Goal: Communication & Community: Answer question/provide support

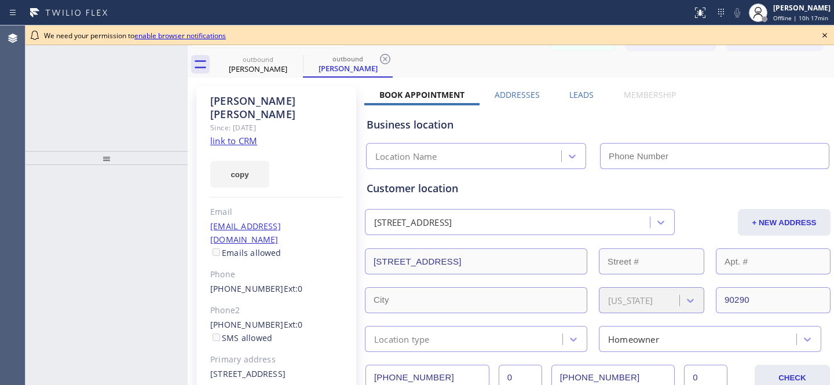
type input "[PHONE_NUMBER]"
click at [825, 34] on icon at bounding box center [825, 35] width 14 height 14
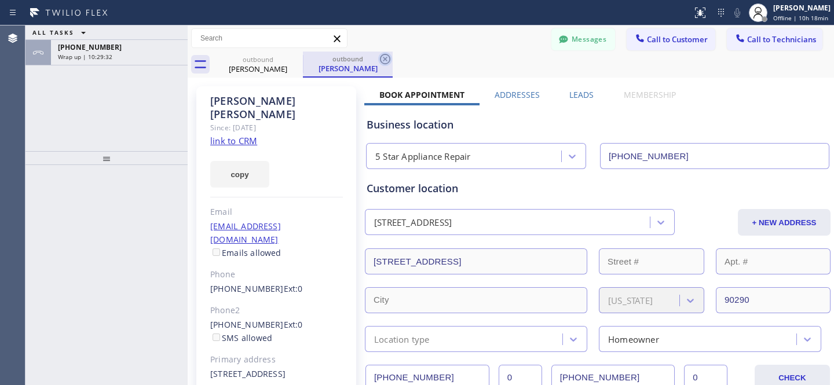
click at [387, 57] on icon at bounding box center [385, 59] width 14 height 14
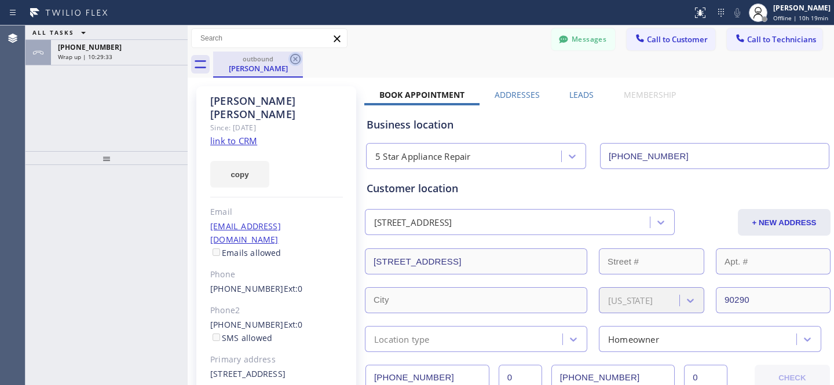
click at [293, 62] on icon at bounding box center [295, 59] width 14 height 14
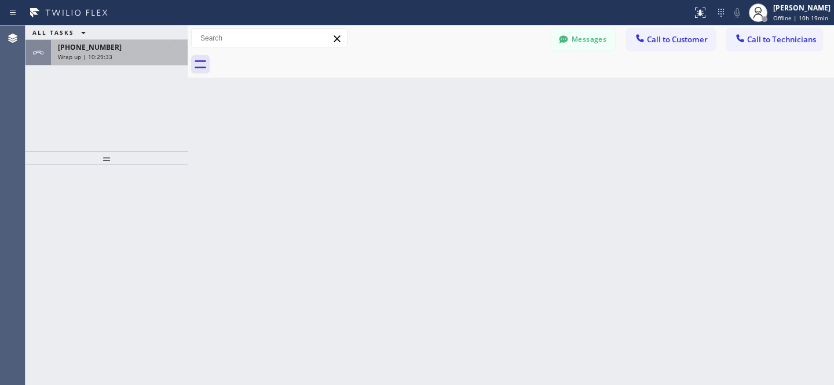
click at [140, 53] on div "Wrap up | 10:29:33" at bounding box center [119, 57] width 123 height 8
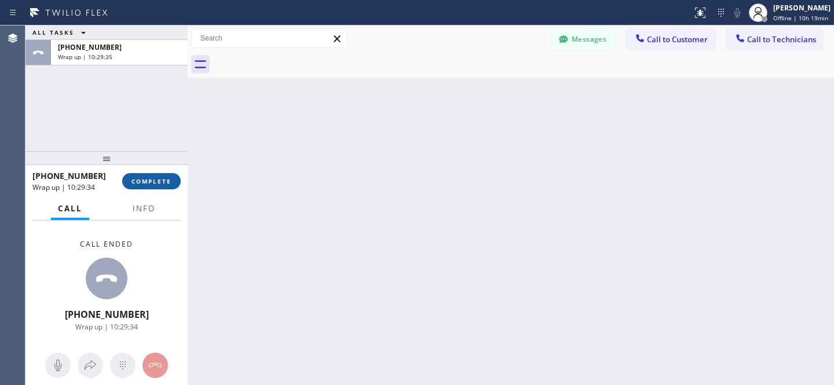
click at [180, 181] on div "[PHONE_NUMBER] Wrap up | 10:29:34 COMPLETE" at bounding box center [106, 181] width 162 height 32
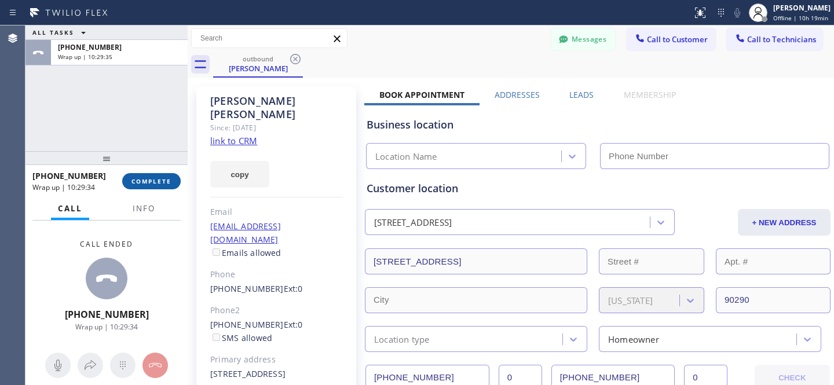
click at [173, 180] on button "COMPLETE" at bounding box center [151, 181] width 58 height 16
type input "[PHONE_NUMBER]"
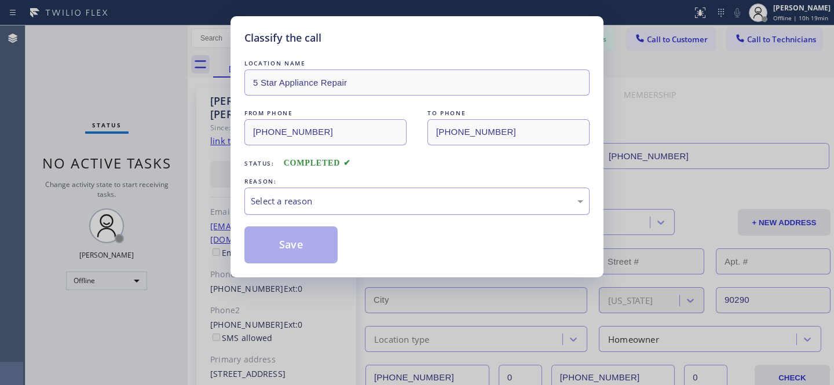
click at [394, 204] on div "Select a reason" at bounding box center [417, 201] width 332 height 13
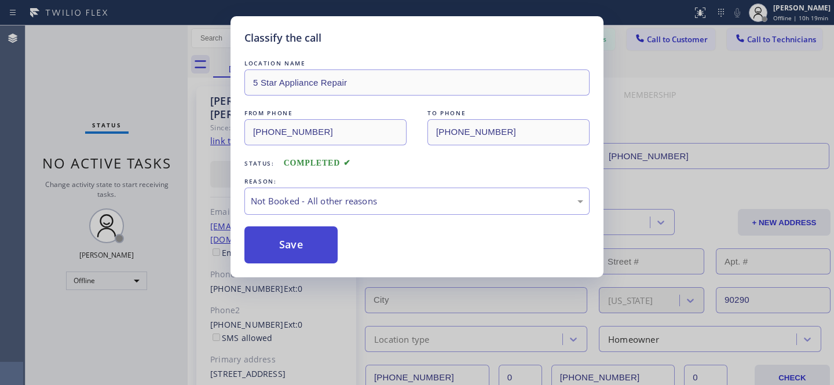
click at [296, 243] on button "Save" at bounding box center [290, 244] width 93 height 37
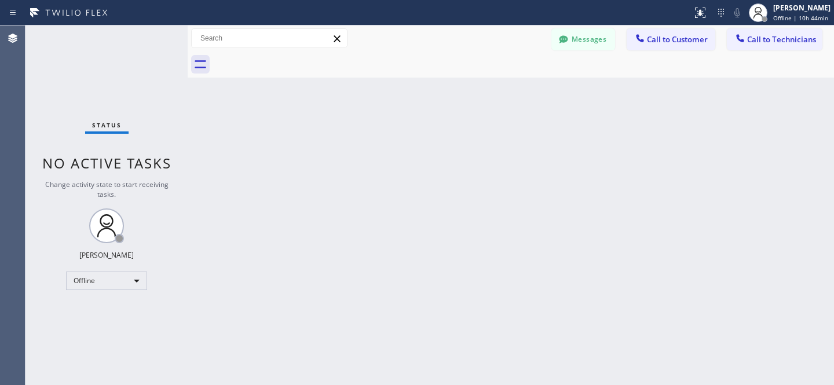
click at [590, 43] on button "Messages" at bounding box center [583, 39] width 64 height 22
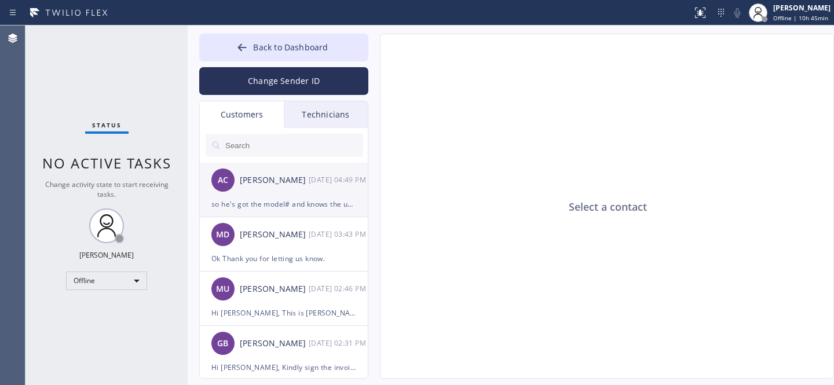
click at [269, 195] on div "AC [PERSON_NAME] [DATE] 04:49 PM" at bounding box center [284, 180] width 169 height 35
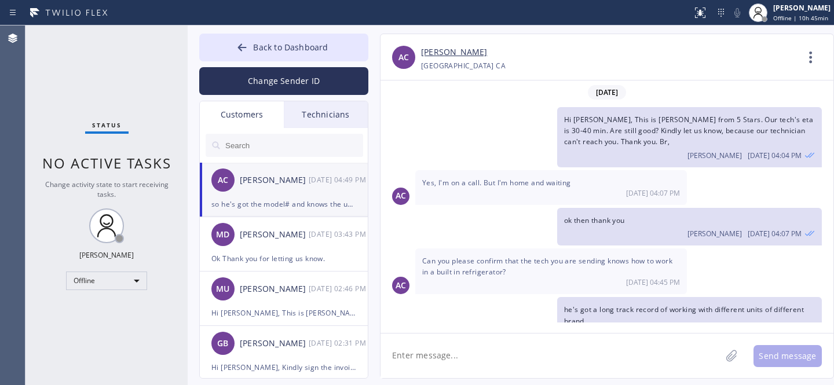
scroll to position [76, 0]
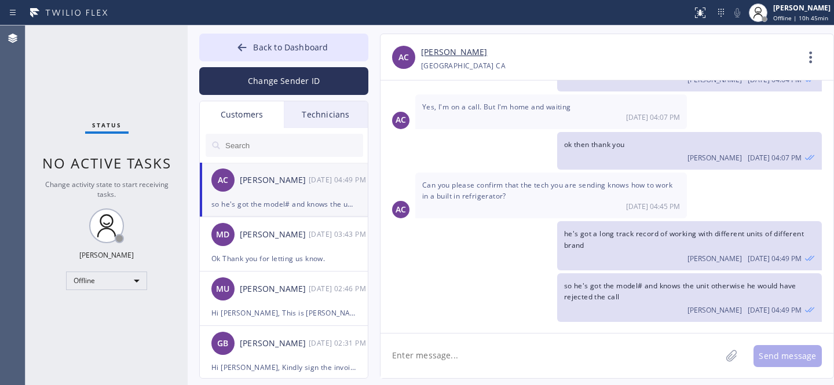
click at [268, 147] on input "text" at bounding box center [293, 145] width 139 height 23
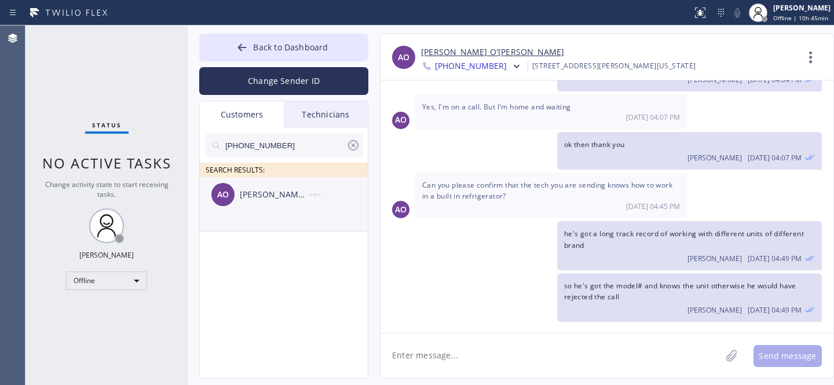
click at [275, 205] on div "AO [PERSON_NAME] O'[PERSON_NAME] --:--" at bounding box center [284, 194] width 169 height 35
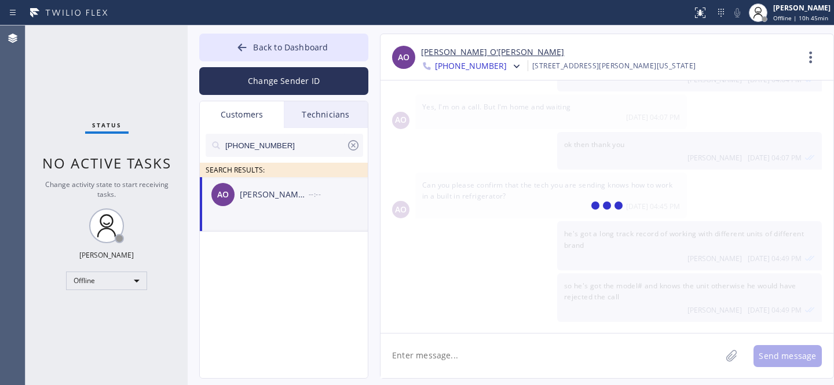
scroll to position [0, 0]
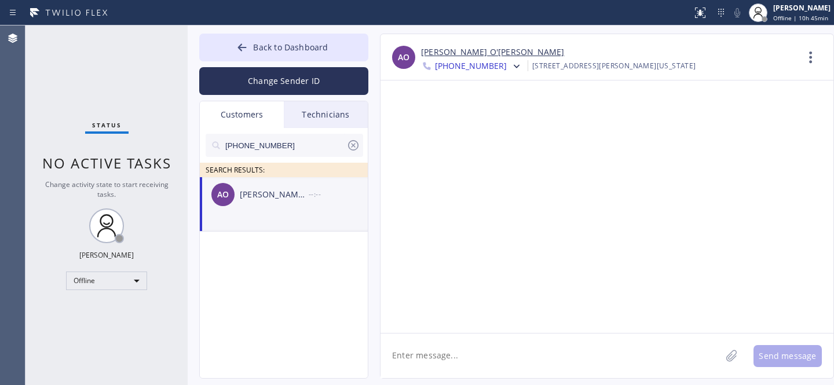
click at [454, 350] on textarea at bounding box center [551, 356] width 341 height 45
paste textarea "Hi [PERSON_NAME], This is [PERSON_NAME] from 5 Stars. Unfortunately, none of ou…"
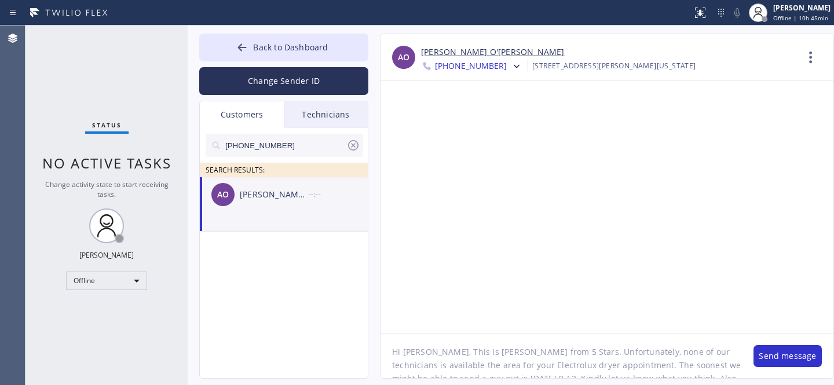
scroll to position [5, 0]
drag, startPoint x: 393, startPoint y: 366, endPoint x: 441, endPoint y: 361, distance: 48.9
click at [441, 361] on textarea "Hi [PERSON_NAME], This is [PERSON_NAME] from 5 Stars. Unfortunately, none of ou…" at bounding box center [561, 356] width 361 height 45
click at [540, 367] on textarea "Hi [PERSON_NAME], This is [PERSON_NAME] from 5 Stars. Unfortunately, none of ou…" at bounding box center [561, 356] width 361 height 45
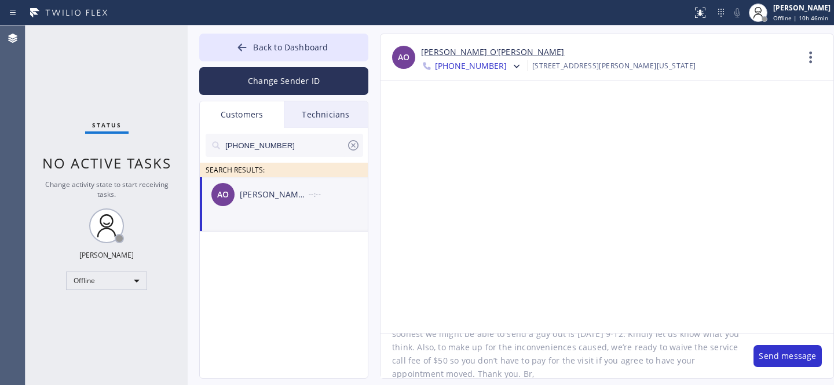
drag, startPoint x: 656, startPoint y: 361, endPoint x: 586, endPoint y: 363, distance: 70.1
click at [586, 363] on textarea "Hi [PERSON_NAME], This is [PERSON_NAME] from 5 Stars. Unfortunately, none of ou…" at bounding box center [561, 356] width 361 height 45
type textarea "Hi [PERSON_NAME], This is [PERSON_NAME] from 5 Stars. Unfortunately, none of ou…"
click at [672, 357] on textarea "Hi [PERSON_NAME], This is [PERSON_NAME] from 5 Stars. Unfortunately, none of ou…" at bounding box center [561, 356] width 361 height 45
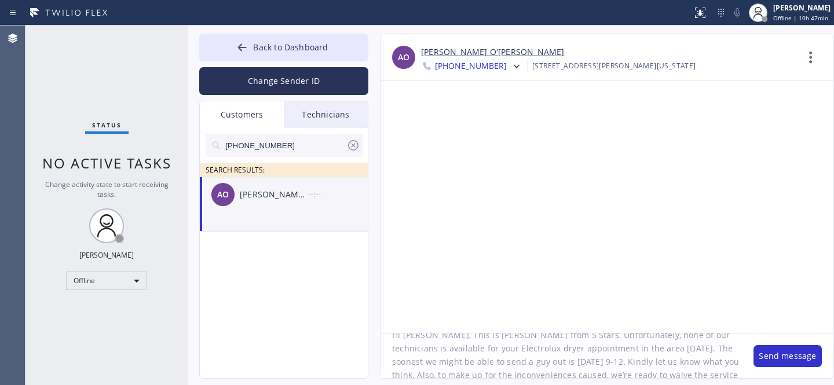
scroll to position [0, 0]
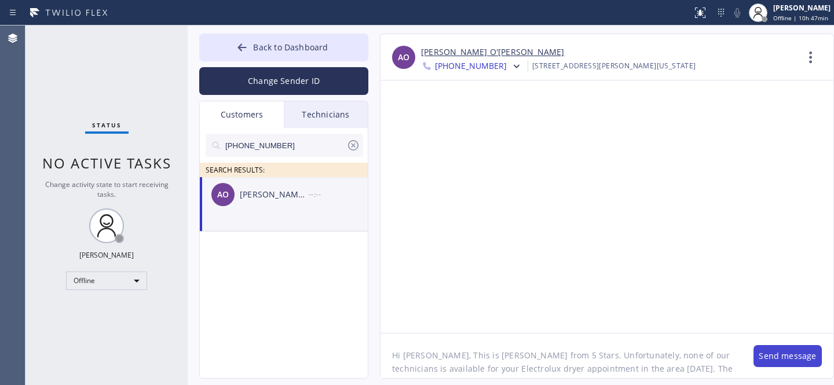
click at [776, 354] on button "Send message" at bounding box center [788, 356] width 68 height 22
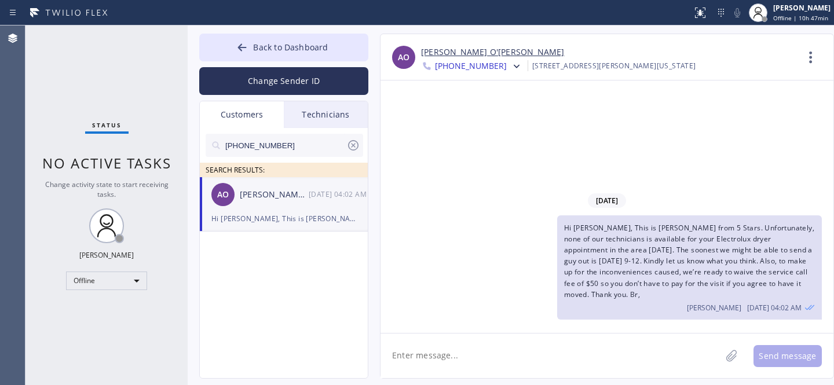
click at [354, 145] on icon at bounding box center [353, 145] width 14 height 14
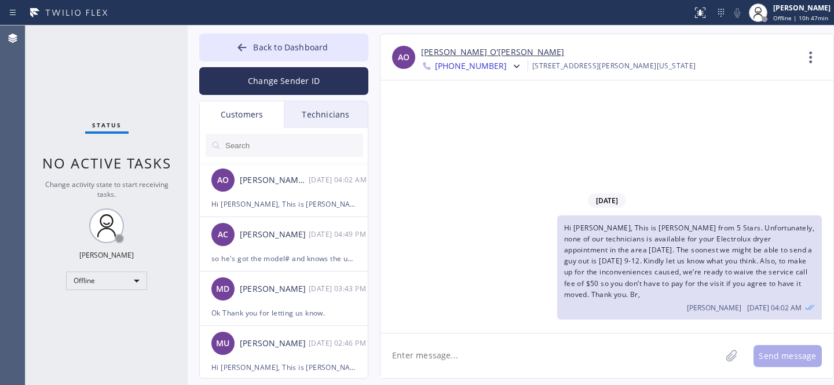
click at [264, 147] on input "text" at bounding box center [293, 145] width 139 height 23
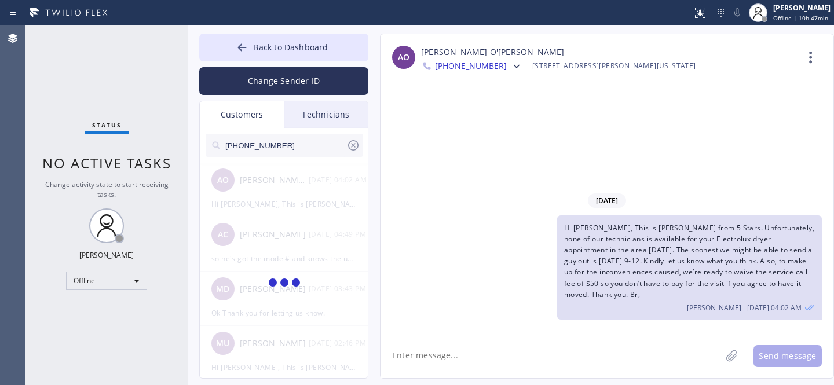
click at [704, 263] on span "Hi [PERSON_NAME], This is [PERSON_NAME] from 5 Stars. Unfortunately, none of ou…" at bounding box center [689, 261] width 250 height 76
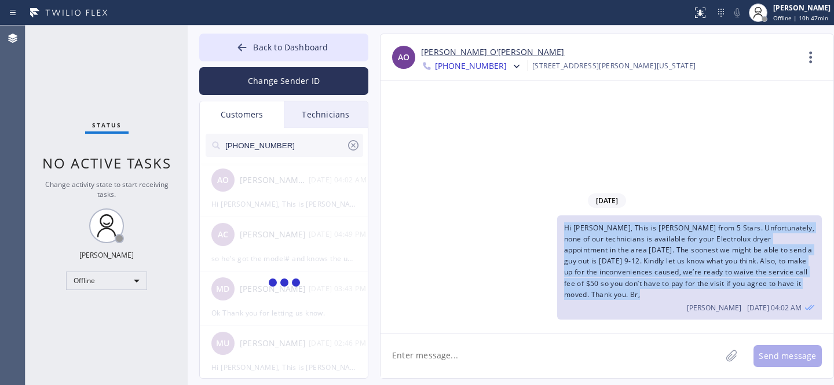
copy span "Hi [PERSON_NAME], This is [PERSON_NAME] from 5 Stars. Unfortunately, none of ou…"
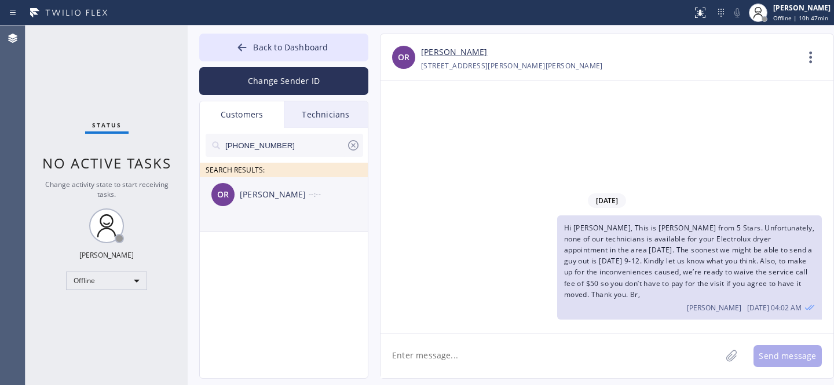
click at [274, 210] on div "OR [PERSON_NAME] --:--" at bounding box center [284, 194] width 169 height 35
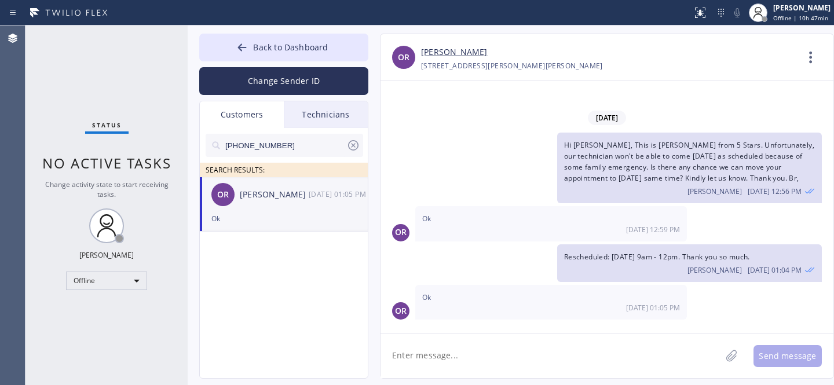
click at [506, 352] on textarea at bounding box center [551, 356] width 341 height 45
paste textarea "Hi [PERSON_NAME], This is [PERSON_NAME] from 5 Stars. Unfortunately, none of ou…"
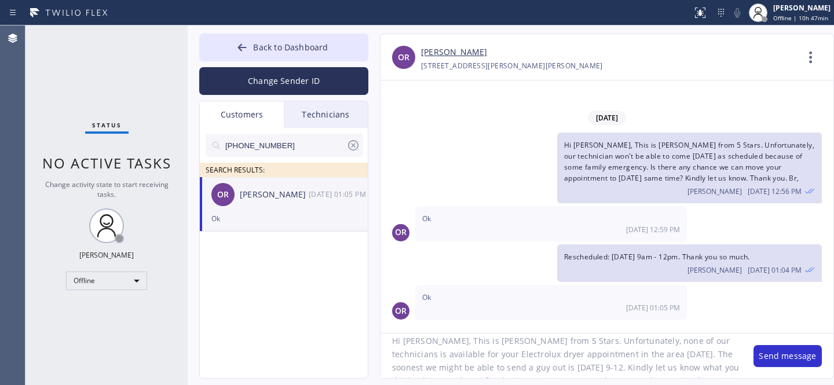
scroll to position [15, 0]
click at [438, 355] on textarea "Hi [PERSON_NAME], This is [PERSON_NAME] from 5 Stars. Unfortunately, none of ou…" at bounding box center [561, 356] width 361 height 45
paste textarea "Samsung"
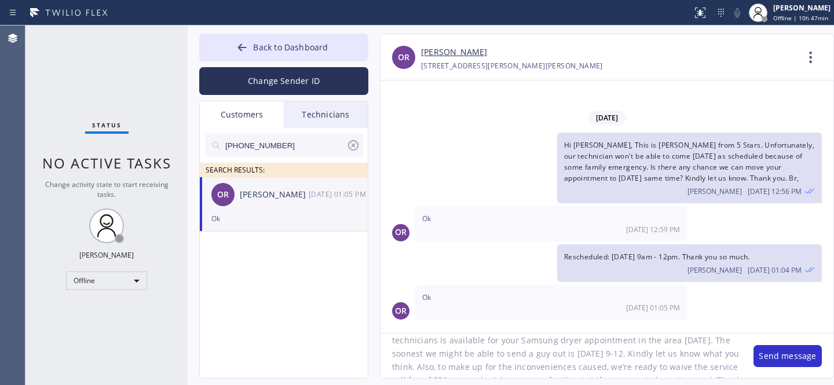
drag, startPoint x: 502, startPoint y: 357, endPoint x: 515, endPoint y: 355, distance: 14.0
click at [515, 355] on textarea "Hi [PERSON_NAME], This is [PERSON_NAME] from 5 Stars. Unfortunately, none of ou…" at bounding box center [561, 356] width 361 height 45
drag, startPoint x: 659, startPoint y: 354, endPoint x: 644, endPoint y: 382, distance: 31.6
click at [620, 357] on textarea "Hi [PERSON_NAME], This is [PERSON_NAME] from 5 Stars. Unfortunately, none of ou…" at bounding box center [561, 356] width 361 height 45
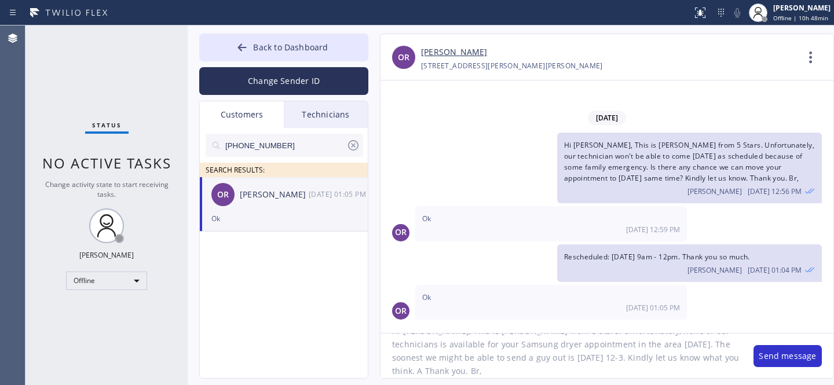
scroll to position [24, 0]
click at [519, 354] on textarea "Hi [PERSON_NAME], This is [PERSON_NAME] from 5 Stars. Unfortunately, none of ou…" at bounding box center [561, 356] width 361 height 45
click at [413, 345] on textarea "Hi [PERSON_NAME], This is [PERSON_NAME] from 5 Stars. Unfortunately, none of ou…" at bounding box center [561, 356] width 361 height 45
click at [415, 353] on textarea "Hi [PERSON_NAME], This is [PERSON_NAME] from 5 Stars. Unfortunately, none of ou…" at bounding box center [561, 356] width 361 height 45
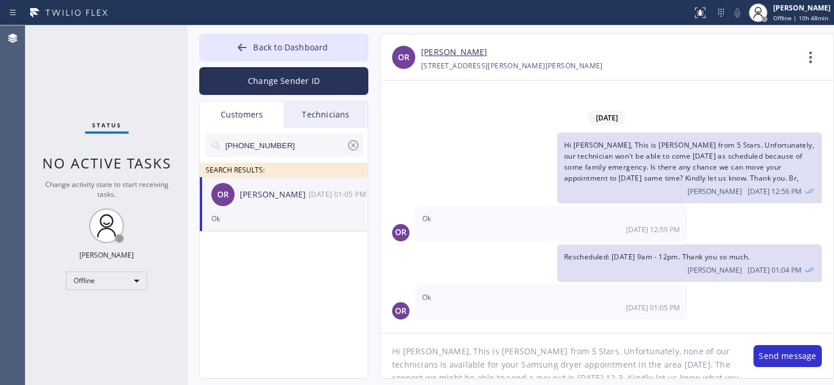
click at [415, 353] on textarea "Hi [PERSON_NAME], This is [PERSON_NAME] from 5 Stars. Unfortunately, none of ou…" at bounding box center [561, 356] width 361 height 45
type textarea "Hi there, This is [PERSON_NAME] from 5 Stars. Unfortunately, none of our techni…"
drag, startPoint x: 469, startPoint y: 53, endPoint x: 422, endPoint y: 56, distance: 47.6
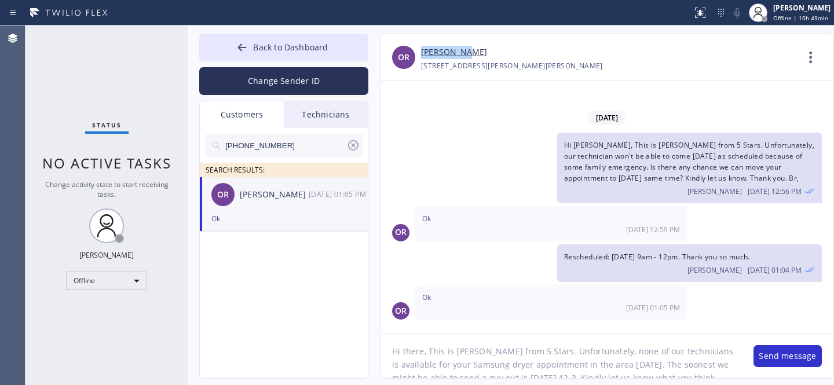
click at [422, 56] on div "[PERSON_NAME]" at bounding box center [609, 52] width 376 height 13
copy link "[PERSON_NAME]"
click at [776, 357] on button "Send message" at bounding box center [788, 356] width 68 height 22
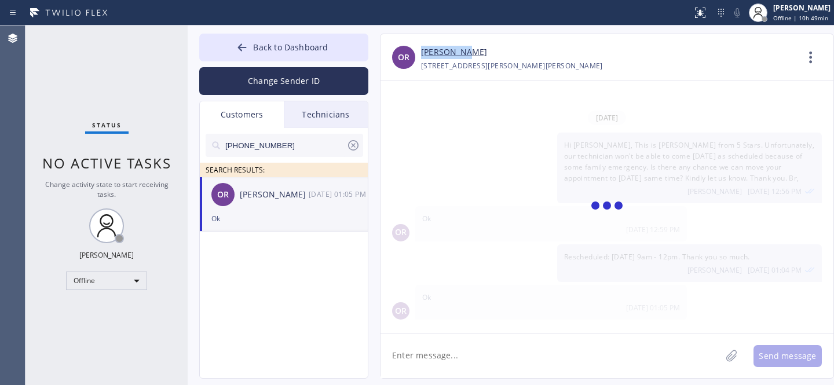
scroll to position [73, 0]
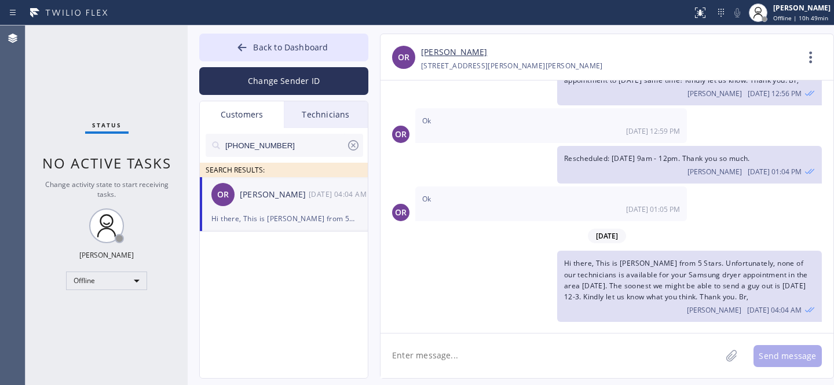
click at [353, 146] on icon at bounding box center [353, 145] width 14 height 14
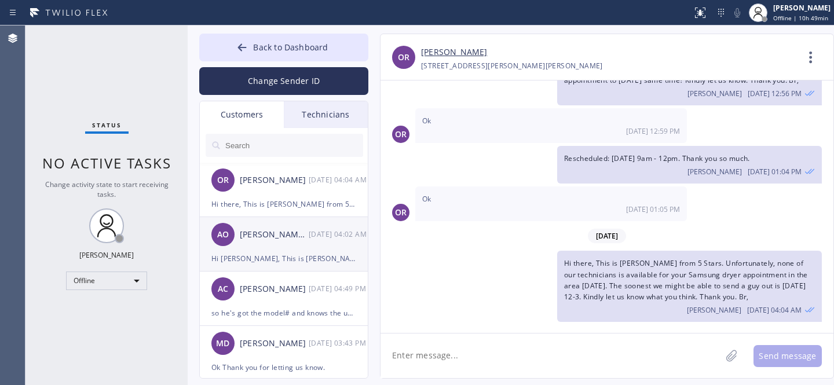
click at [269, 253] on div "Hi [PERSON_NAME], This is [PERSON_NAME] from 5 Stars. Unfortunately, none of ou…" at bounding box center [283, 258] width 145 height 13
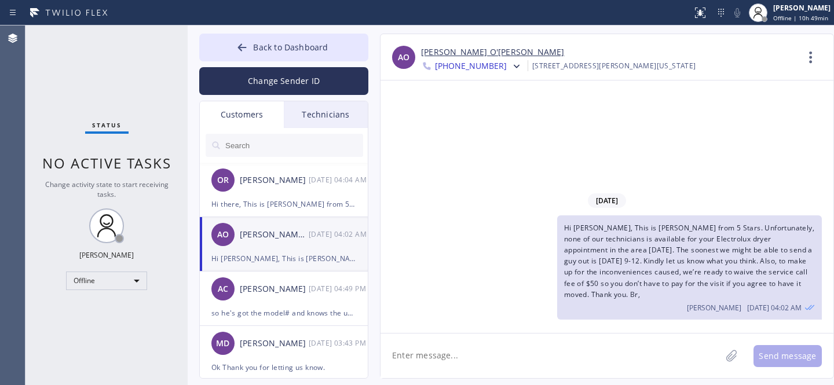
scroll to position [0, 0]
click at [283, 150] on input "text" at bounding box center [293, 145] width 139 height 23
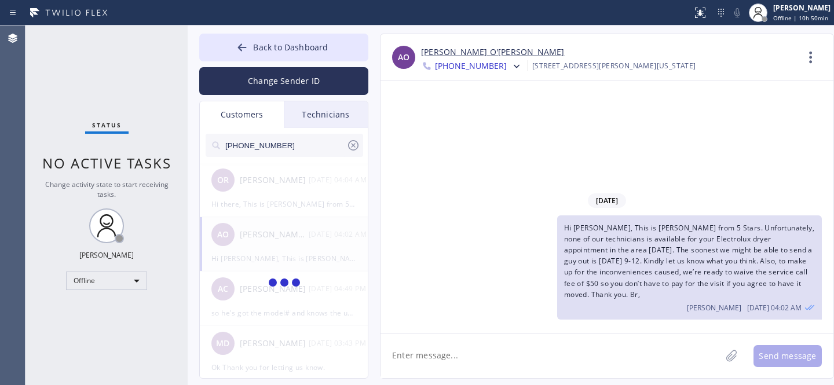
click at [637, 243] on span "Hi [PERSON_NAME], This is [PERSON_NAME] from 5 Stars. Unfortunately, none of ou…" at bounding box center [689, 261] width 250 height 76
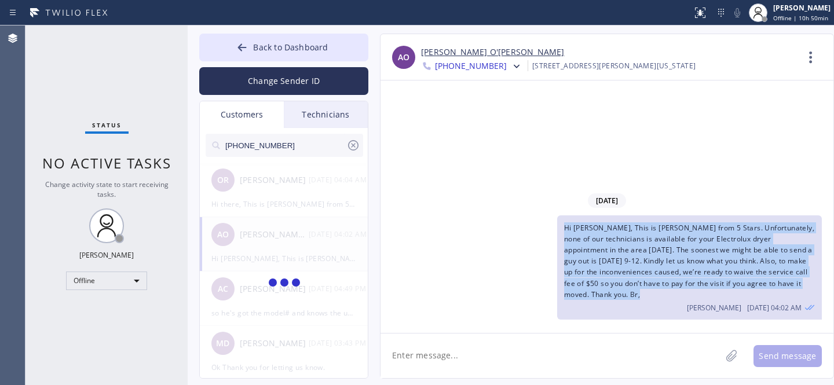
click at [637, 243] on span "Hi [PERSON_NAME], This is [PERSON_NAME] from 5 Stars. Unfortunately, none of ou…" at bounding box center [689, 261] width 250 height 76
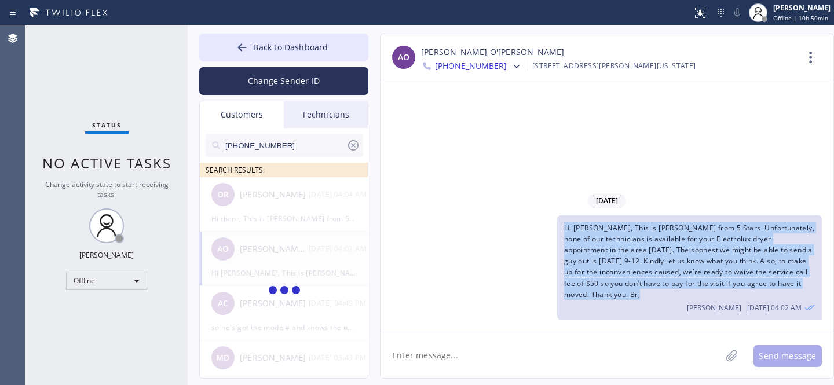
copy span "Hi [PERSON_NAME], This is [PERSON_NAME] from 5 Stars. Unfortunately, none of ou…"
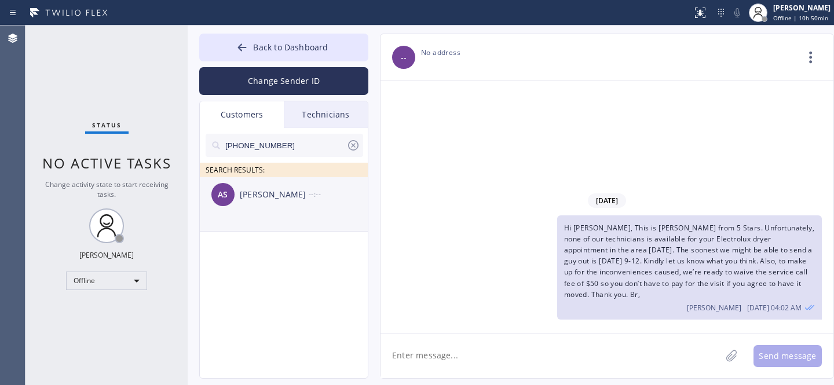
click at [260, 197] on div "[PERSON_NAME]" at bounding box center [274, 194] width 69 height 13
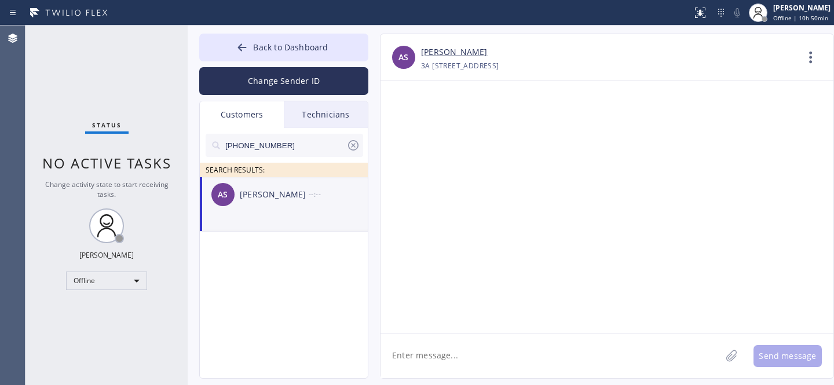
click at [506, 356] on textarea at bounding box center [551, 356] width 341 height 45
paste textarea "Hi [PERSON_NAME], This is [PERSON_NAME] from 5 Stars. Unfortunately, none of ou…"
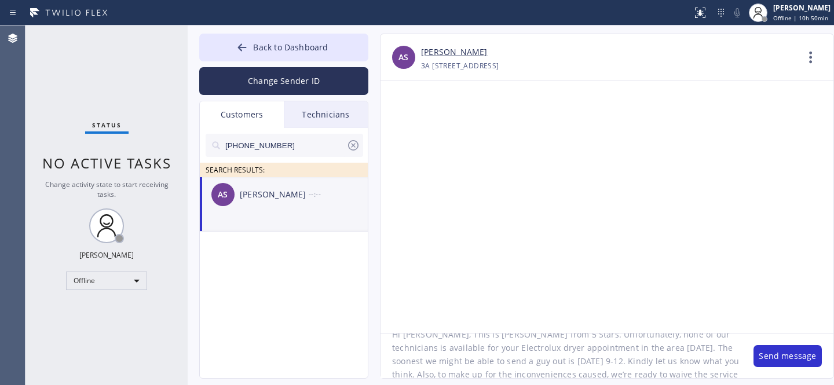
scroll to position [14, 0]
click at [412, 344] on textarea "Hi [PERSON_NAME], This is [PERSON_NAME] from 5 Stars. Unfortunately, none of ou…" at bounding box center [561, 356] width 361 height 45
click at [426, 354] on textarea "Hi [PERSON_NAME], This is [PERSON_NAME] from 5 Stars. Unfortunately, none of ou…" at bounding box center [561, 356] width 361 height 45
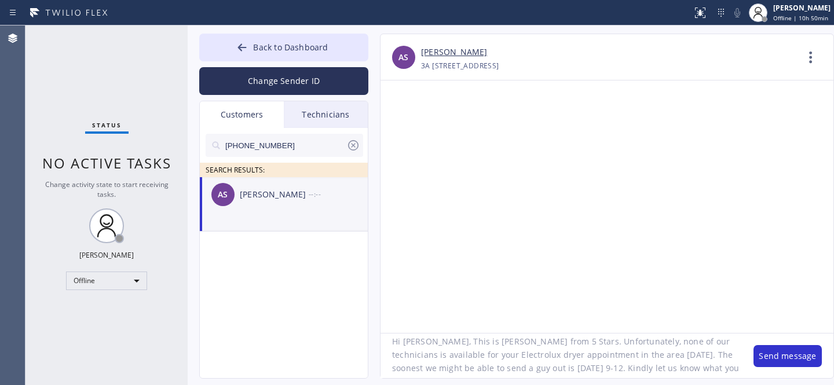
paste textarea "Frigidaire"
click at [462, 344] on textarea "Hi [PERSON_NAME], This is [PERSON_NAME] from 5 Stars. Unfortunately, none of ou…" at bounding box center [561, 356] width 361 height 45
click at [462, 343] on textarea "Hi [PERSON_NAME], This is [PERSON_NAME] from 5 Stars. Unfortunately, none of ou…" at bounding box center [561, 356] width 361 height 45
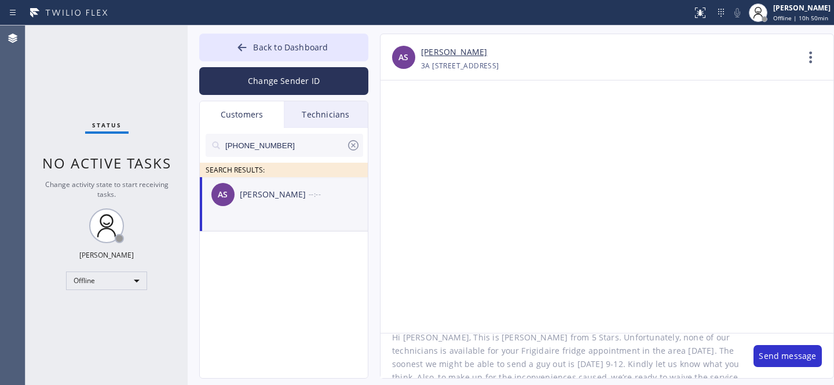
drag, startPoint x: 460, startPoint y: 365, endPoint x: 491, endPoint y: 359, distance: 30.8
click at [488, 363] on textarea "Hi [PERSON_NAME], This is [PERSON_NAME] from 5 Stars. Unfortunately, none of ou…" at bounding box center [561, 356] width 361 height 45
paste textarea "[DATE]"
type textarea "Hi [PERSON_NAME], This is [PERSON_NAME] from 5 Stars. Unfortunately, none of ou…"
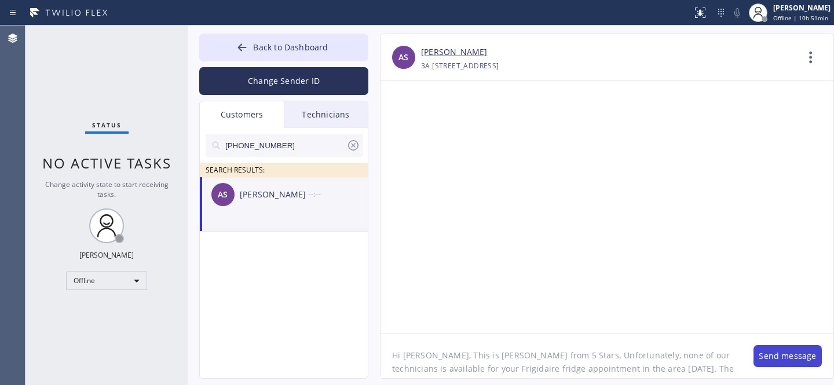
click at [787, 356] on button "Send message" at bounding box center [788, 356] width 68 height 22
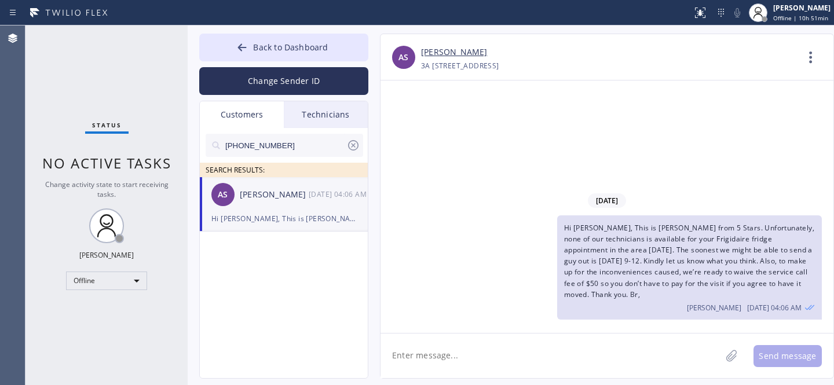
click at [354, 147] on icon at bounding box center [353, 145] width 14 height 14
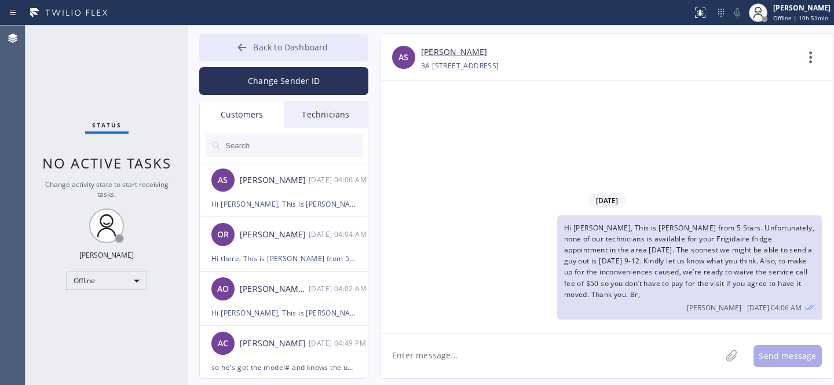
click at [264, 47] on span "Back to Dashboard" at bounding box center [290, 47] width 75 height 11
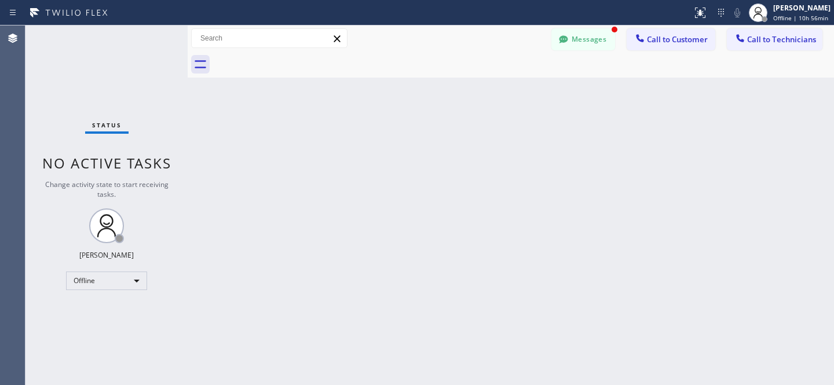
click at [598, 36] on button "Messages" at bounding box center [583, 39] width 64 height 22
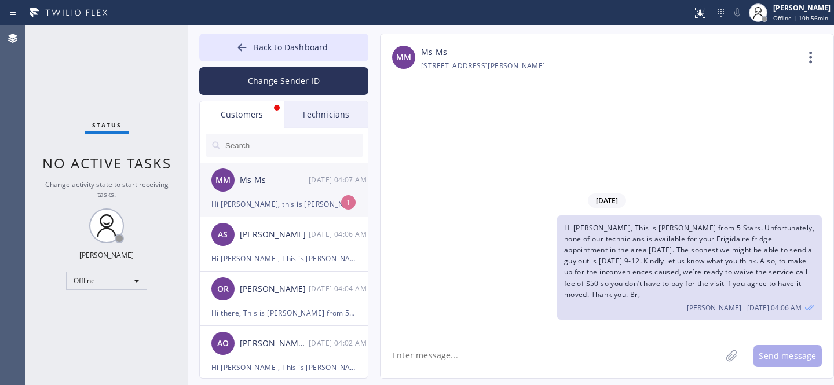
click at [282, 201] on div "Hi [PERSON_NAME], this is [PERSON_NAME]. I need to reschedule the appointment […" at bounding box center [283, 203] width 145 height 13
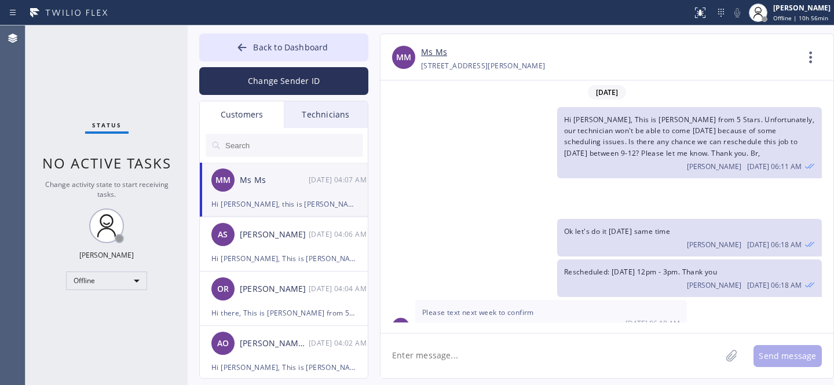
scroll to position [189, 0]
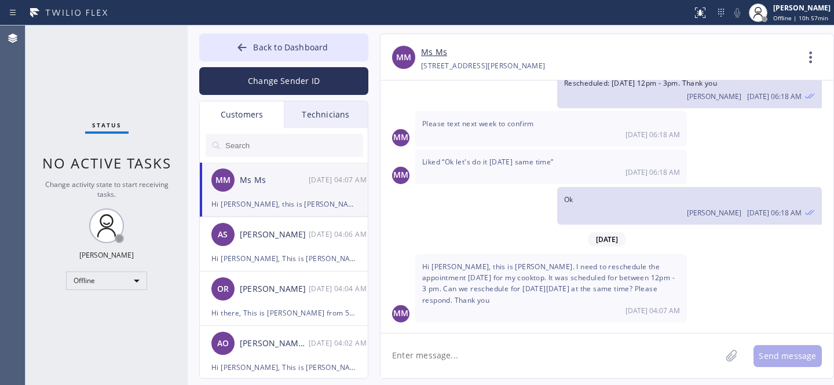
click at [466, 350] on textarea at bounding box center [551, 356] width 341 height 45
paste textarea "[DATE] 12pm - 3pm"
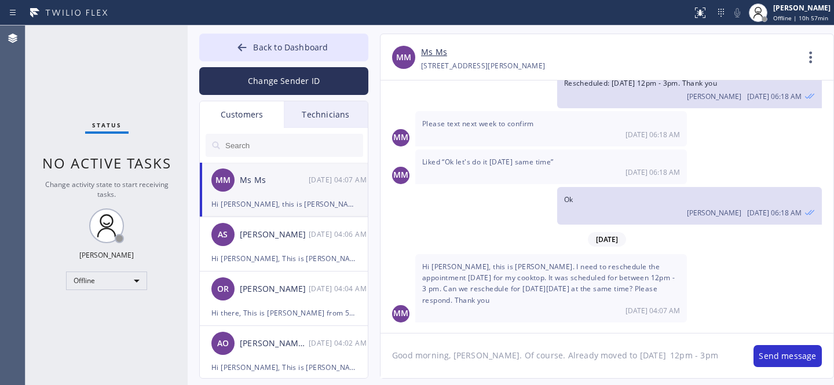
click at [645, 356] on textarea "Good morning, [PERSON_NAME]. Of course. Already moved to [DATE] 12pm - 3pm" at bounding box center [561, 356] width 361 height 45
click at [739, 356] on textarea "Good morning, [PERSON_NAME]. Of course. Already moved to [DATE] between 12pm - …" at bounding box center [561, 356] width 361 height 45
type textarea "Good morning, [PERSON_NAME]. Of course. Already moved to [DATE] between 12pm - …"
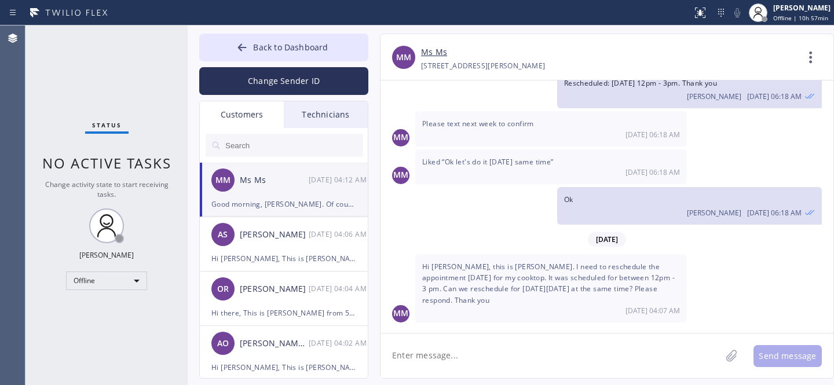
scroll to position [240, 0]
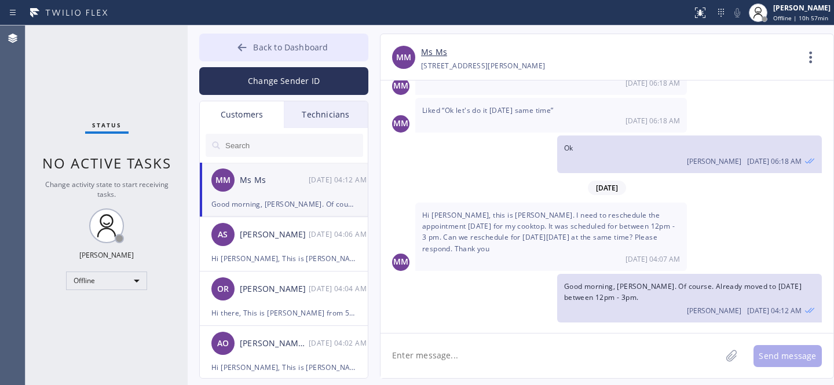
click at [281, 54] on button "Back to Dashboard" at bounding box center [283, 48] width 169 height 28
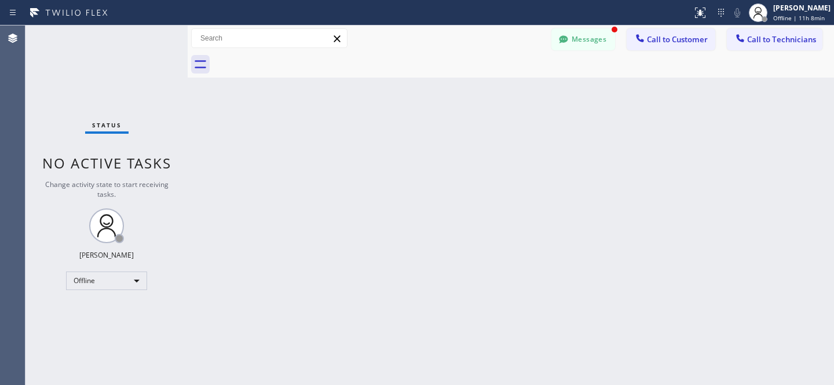
scroll to position [277, 0]
click at [589, 36] on button "Messages" at bounding box center [583, 39] width 64 height 22
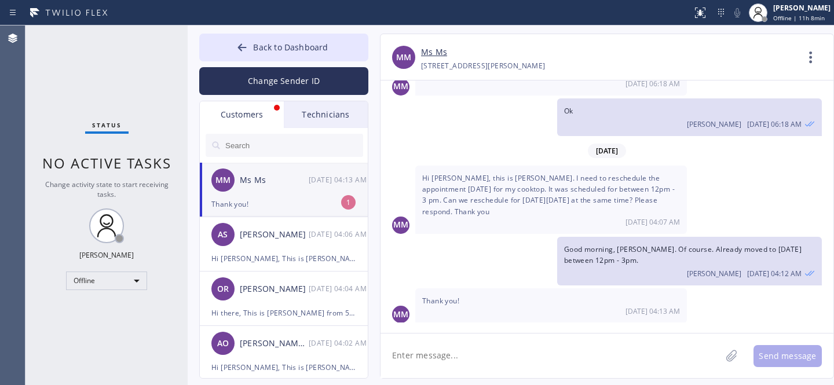
click at [292, 184] on div "Ms Ms" at bounding box center [274, 180] width 69 height 13
click at [477, 342] on textarea at bounding box center [551, 356] width 341 height 45
type textarea "Welcome"
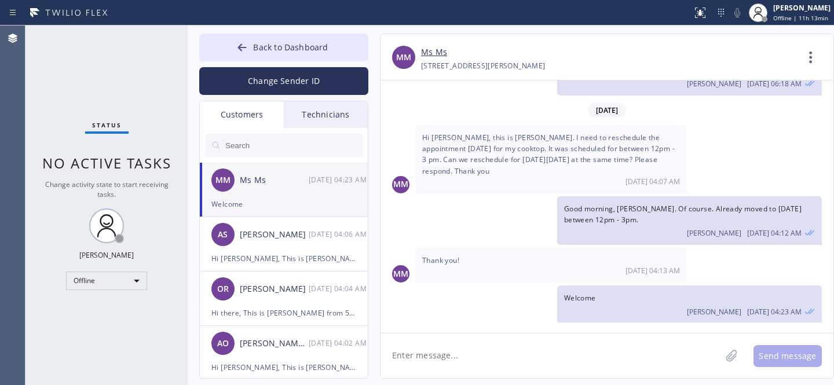
click at [258, 30] on div "Back to Dashboard Change Sender ID Customers Technicians MM Ms Ms [DATE] 04:23 …" at bounding box center [511, 205] width 646 height 360
click at [255, 45] on span "Back to Dashboard" at bounding box center [290, 47] width 75 height 11
